Goal: Transaction & Acquisition: Purchase product/service

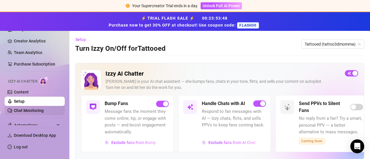
click at [28, 111] on link "Chat Monitoring" at bounding box center [29, 110] width 30 height 5
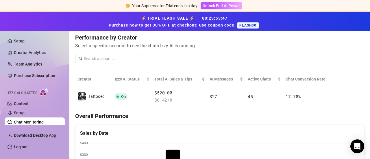
scroll to position [73, 0]
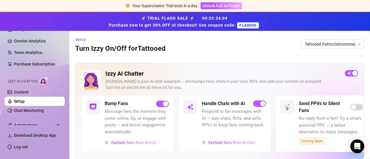
scroll to position [40, 0]
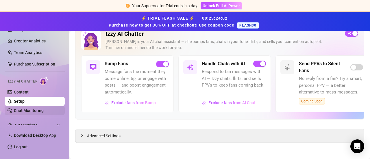
click at [44, 108] on link "Chat Monitoring" at bounding box center [29, 110] width 30 height 5
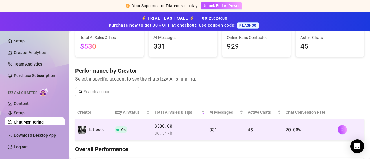
click at [159, 132] on span "$ 6.54 /h" at bounding box center [179, 133] width 51 height 7
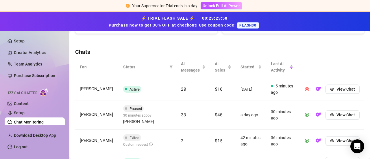
scroll to position [190, 0]
click at [331, 115] on button "View Chat" at bounding box center [342, 114] width 34 height 9
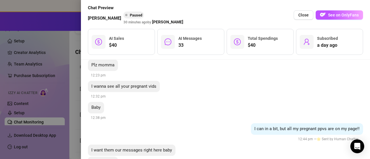
scroll to position [2308, 0]
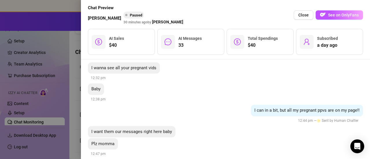
click at [76, 103] on div at bounding box center [185, 79] width 370 height 159
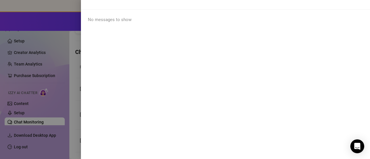
scroll to position [0, 0]
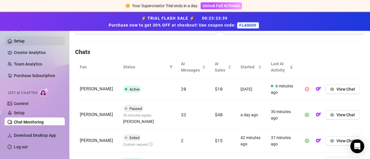
click at [25, 43] on link "Setup" at bounding box center [19, 41] width 11 height 5
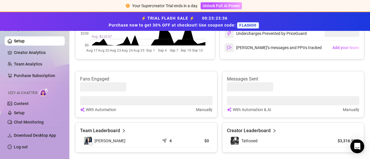
click at [55, 21] on div "⚡ TRIAL FLASH SALE ⚡ 00 : 23 : 23 : 36 Purchase now to get 30% OFF at checkout!…" at bounding box center [184, 21] width 363 height 14
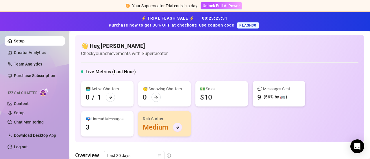
click at [176, 124] on div at bounding box center [177, 127] width 9 height 9
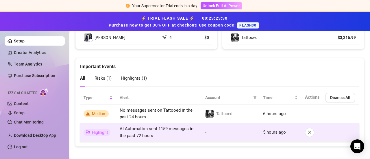
scroll to position [296, 0]
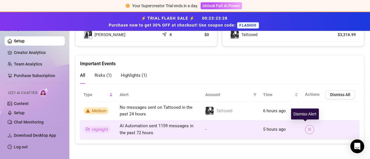
click at [307, 128] on icon "close" at bounding box center [309, 129] width 4 height 4
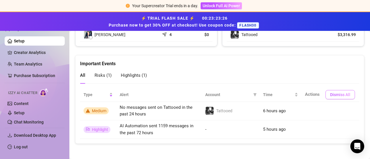
click at [330, 94] on span "Dismiss All" at bounding box center [340, 94] width 20 height 5
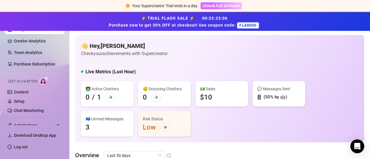
click at [222, 8] on span "Unlock Full AI Power" at bounding box center [220, 5] width 37 height 5
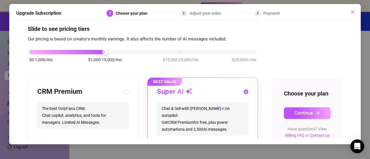
scroll to position [6, 0]
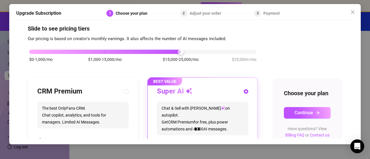
click at [185, 49] on div "$0-1,000/mo $1,000-15,000/mo $15,000-25,000/mo $25,000+/mo" at bounding box center [142, 50] width 227 height 3
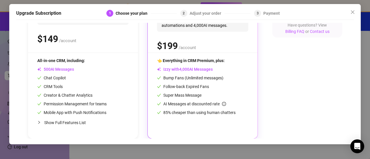
scroll to position [0, 0]
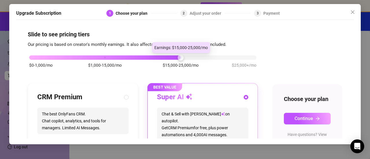
click at [151, 57] on div at bounding box center [104, 57] width 151 height 4
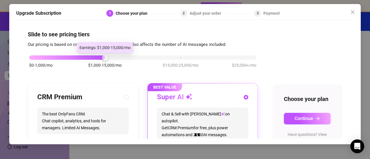
drag, startPoint x: 180, startPoint y: 57, endPoint x: 128, endPoint y: 55, distance: 51.7
click at [128, 55] on div "$0-1,000/mo $1,000-15,000/mo $15,000-25,000/mo $25,000+/mo" at bounding box center [142, 55] width 227 height 3
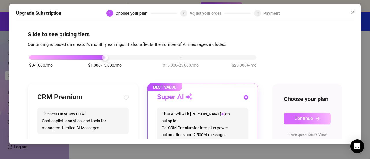
click at [285, 124] on button "Continue" at bounding box center [307, 119] width 47 height 12
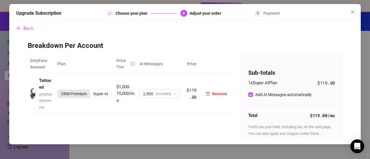
click at [66, 96] on div "CRM Premium" at bounding box center [74, 94] width 32 height 8
click at [59, 91] on input "CRM Premium" at bounding box center [59, 91] width 0 height 0
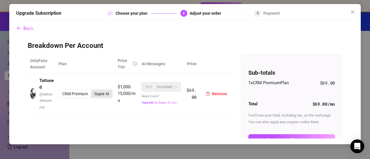
click at [98, 93] on div "Super AI" at bounding box center [101, 94] width 21 height 8
click at [92, 91] on input "Super AI" at bounding box center [92, 91] width 0 height 0
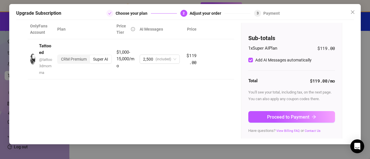
scroll to position [36, 0]
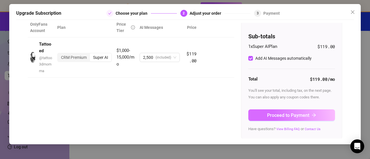
click at [268, 116] on span "Proceed to Payment" at bounding box center [288, 115] width 42 height 5
